Goal: Information Seeking & Learning: Learn about a topic

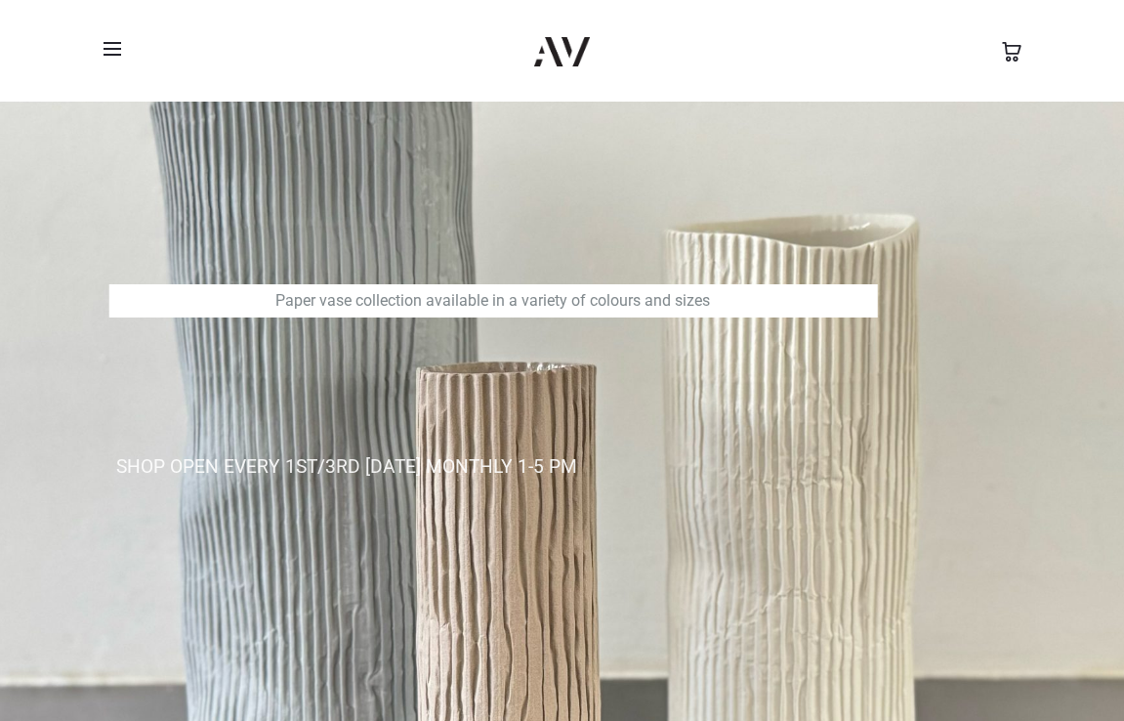
scroll to position [44, 0]
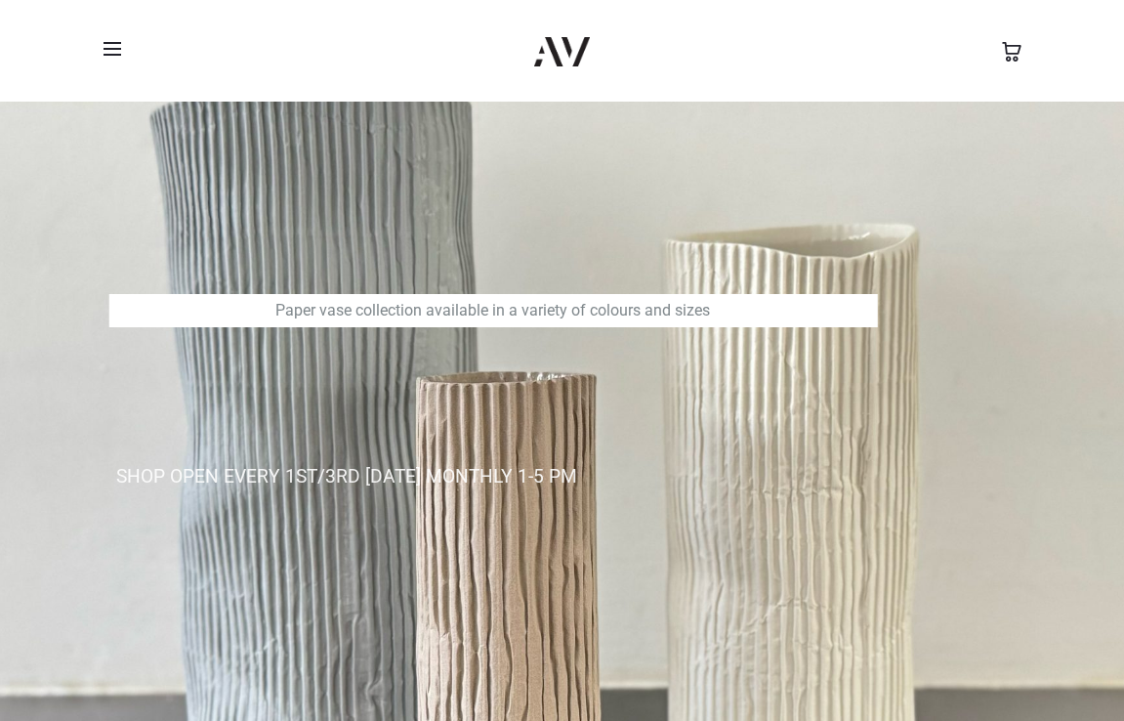
click at [121, 49] on span at bounding box center [118, 48] width 29 height 29
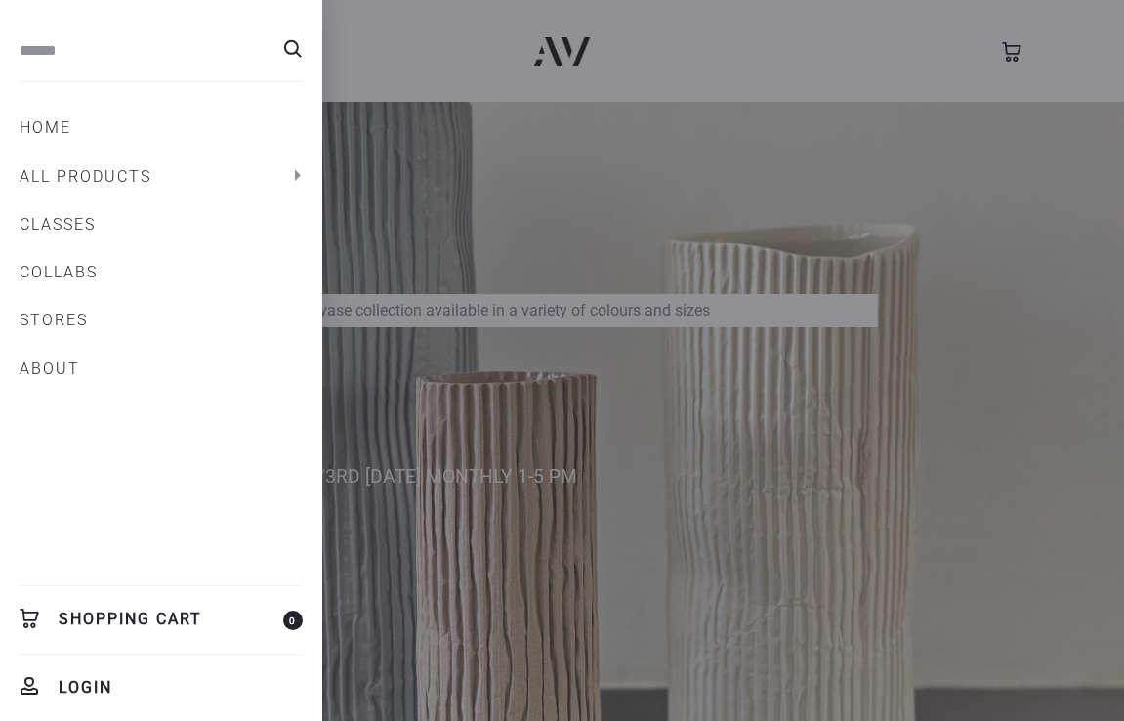
click at [46, 362] on link "ABOUT" at bounding box center [161, 369] width 283 height 33
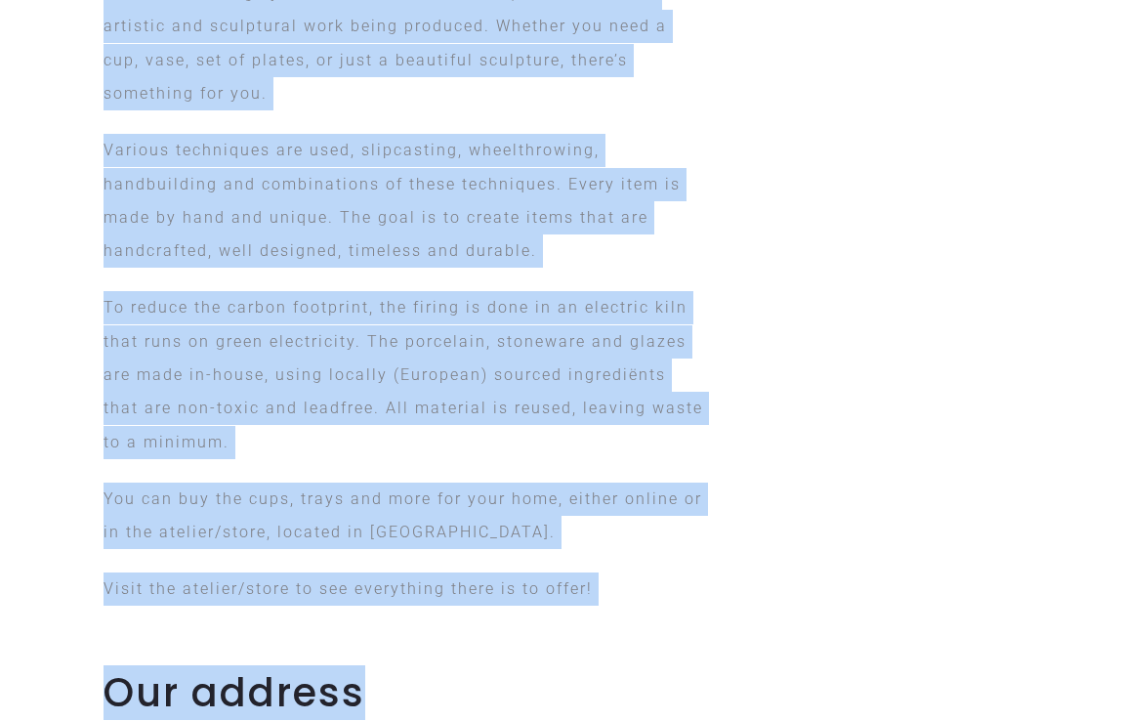
scroll to position [1598, 0]
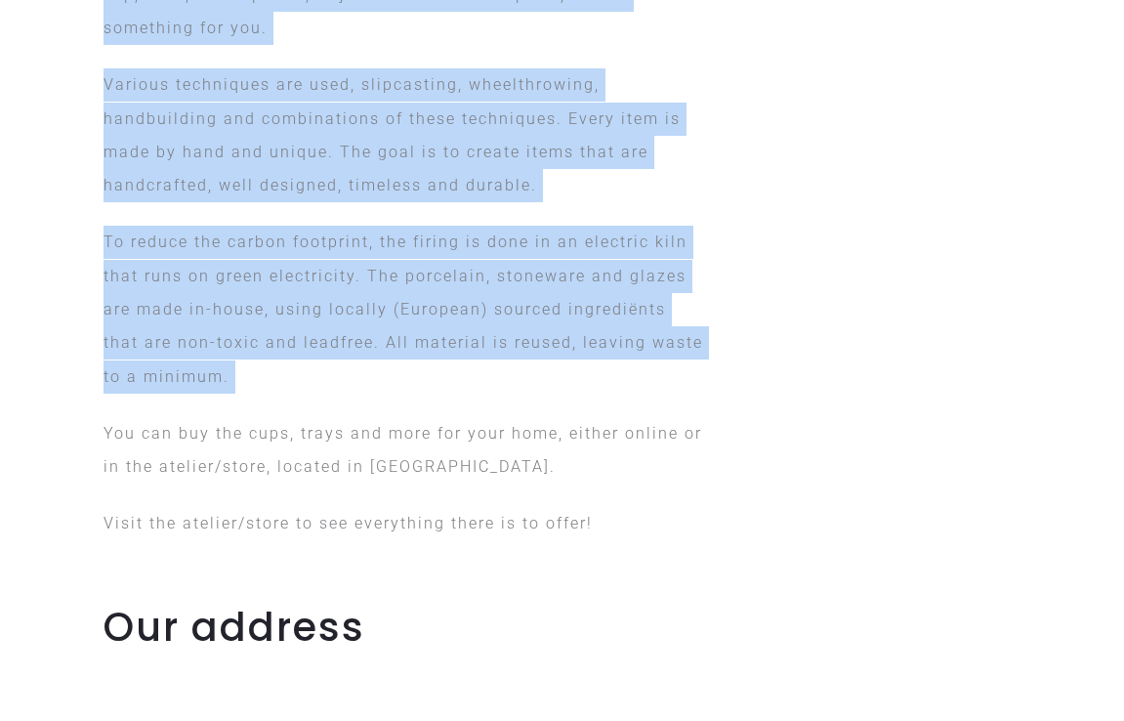
drag, startPoint x: 91, startPoint y: 217, endPoint x: 634, endPoint y: 395, distance: 571.5
click at [646, 403] on div "Based in Rotterdam Kralingen, Atelier van de Ven creates unique handmade cerami…" at bounding box center [405, 112] width 632 height 984
copy div "Based in Rotterdam Kralingen, Atelier van de Ven creates unique handmade cerami…"
